Goal: Task Accomplishment & Management: Use online tool/utility

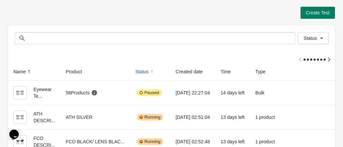
scroll to position [33, 0]
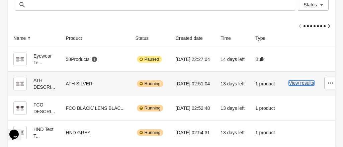
click at [297, 84] on button "View results" at bounding box center [301, 82] width 25 height 5
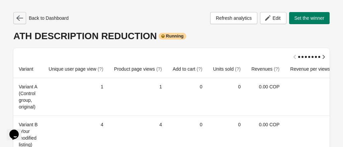
click at [19, 17] on icon "button" at bounding box center [19, 18] width 7 height 7
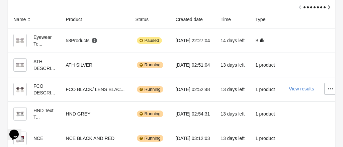
scroll to position [67, 0]
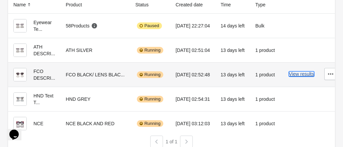
click at [298, 75] on button "View results" at bounding box center [301, 73] width 25 height 5
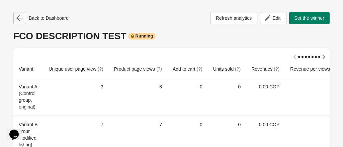
click at [19, 18] on icon "button" at bounding box center [19, 17] width 7 height 5
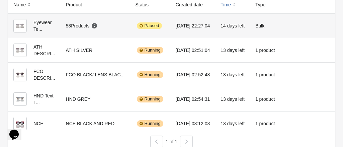
scroll to position [77, 0]
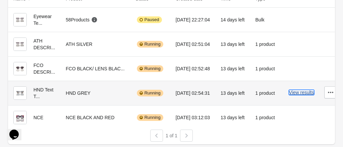
click at [292, 90] on button "View results" at bounding box center [301, 92] width 25 height 5
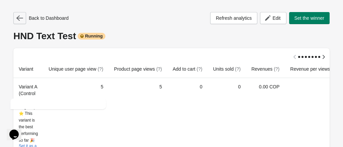
click at [21, 18] on icon "button" at bounding box center [19, 18] width 7 height 7
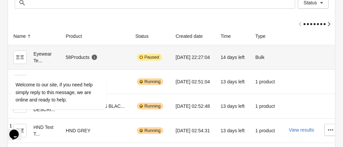
scroll to position [77, 0]
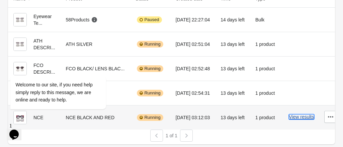
click at [299, 114] on button "View results" at bounding box center [301, 116] width 25 height 5
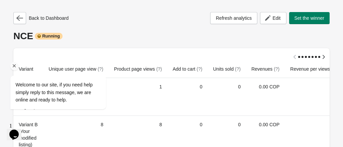
click at [20, 19] on div "Welcome to our site, if you need help simply reply to this message, we are onli…" at bounding box center [67, 65] width 120 height 102
click at [19, 18] on div "Welcome to our site, if you need help simply reply to this message, we are onli…" at bounding box center [67, 65] width 120 height 102
click at [21, 20] on div "Welcome to our site, if you need help simply reply to this message, we are onli…" at bounding box center [67, 65] width 120 height 102
click at [15, 64] on icon "Chat attention grabber" at bounding box center [14, 66] width 6 height 6
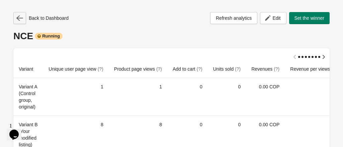
click at [21, 20] on icon "button" at bounding box center [19, 18] width 7 height 7
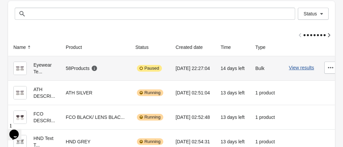
scroll to position [33, 0]
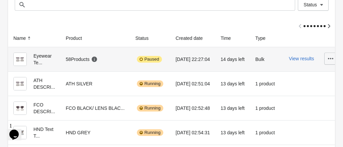
click at [328, 60] on icon "button" at bounding box center [330, 58] width 7 height 7
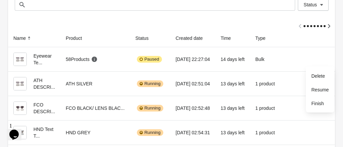
click at [268, 22] on div at bounding box center [171, 23] width 327 height 12
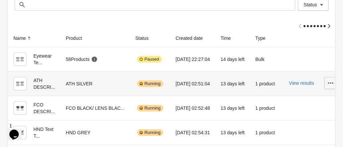
click at [328, 82] on icon "button" at bounding box center [330, 82] width 5 height 1
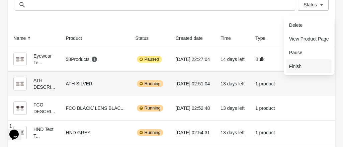
click at [299, 64] on span "Finish" at bounding box center [309, 66] width 40 height 7
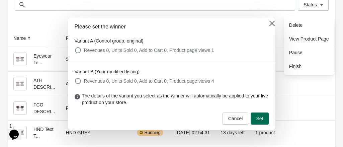
click at [260, 121] on span "Set" at bounding box center [259, 118] width 7 height 5
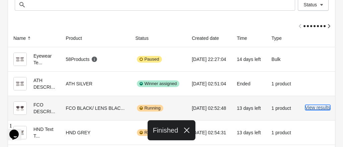
click at [317, 108] on button "View results" at bounding box center [317, 107] width 25 height 5
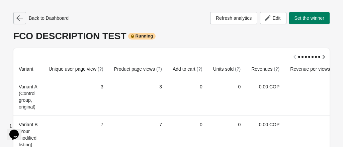
click at [22, 18] on icon "button" at bounding box center [19, 17] width 7 height 5
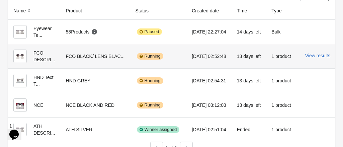
scroll to position [67, 0]
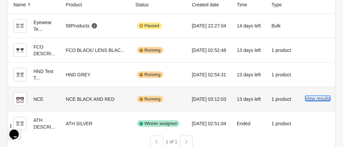
click at [314, 99] on button "View results" at bounding box center [317, 98] width 25 height 5
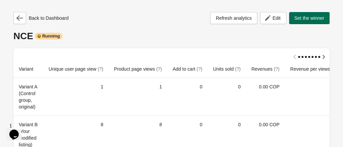
click at [306, 19] on span "Set the winner" at bounding box center [310, 17] width 30 height 5
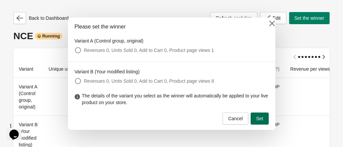
click at [260, 119] on span "Set" at bounding box center [259, 118] width 7 height 5
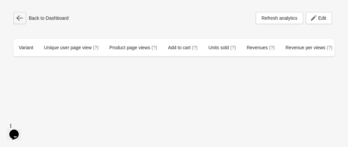
click at [20, 19] on icon "button" at bounding box center [19, 18] width 7 height 7
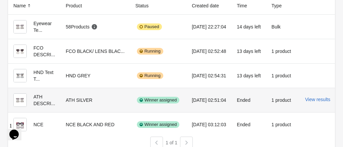
scroll to position [67, 0]
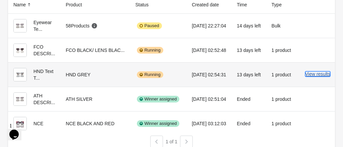
click at [313, 75] on button "View results" at bounding box center [317, 73] width 25 height 5
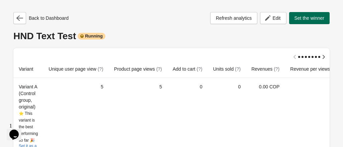
click at [303, 19] on span "Set the winner" at bounding box center [310, 17] width 30 height 5
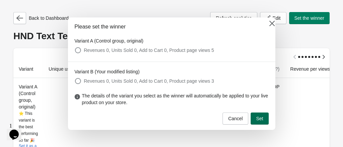
click at [262, 119] on span "Set" at bounding box center [259, 118] width 7 height 5
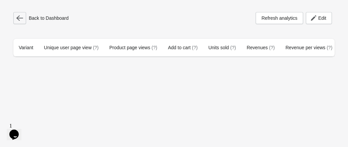
click at [19, 18] on icon "button" at bounding box center [19, 17] width 7 height 5
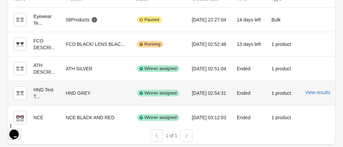
scroll to position [44, 0]
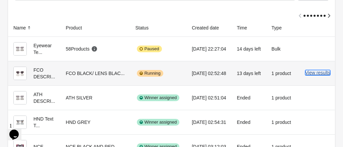
click at [312, 73] on button "View results" at bounding box center [317, 72] width 25 height 5
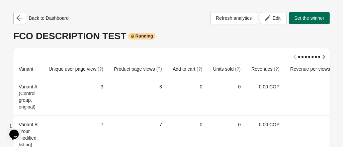
click at [305, 18] on span "Set the winner" at bounding box center [310, 17] width 30 height 5
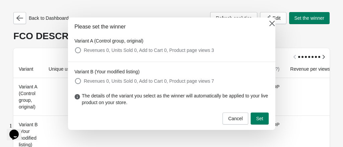
click at [260, 118] on span "Set" at bounding box center [259, 118] width 7 height 5
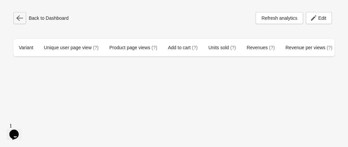
click at [19, 18] on icon "button" at bounding box center [19, 17] width 7 height 5
